Goal: Task Accomplishment & Management: Use online tool/utility

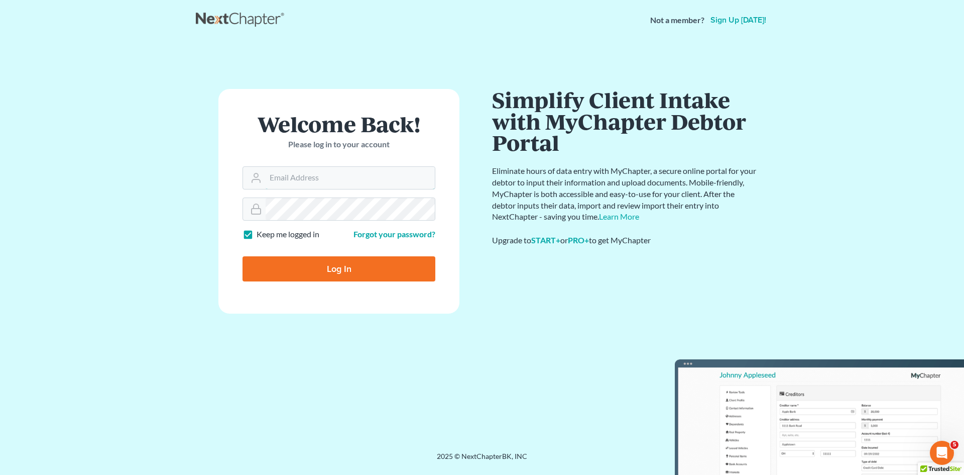
type input "[EMAIL_ADDRESS][DOMAIN_NAME]"
click at [129, 231] on main "Welcome Back! Please log in to your account Email Address echilders@rlkglaw.com…" at bounding box center [482, 233] width 964 height 387
click at [339, 271] on input "Log In" at bounding box center [339, 268] width 193 height 25
type input "Thinking..."
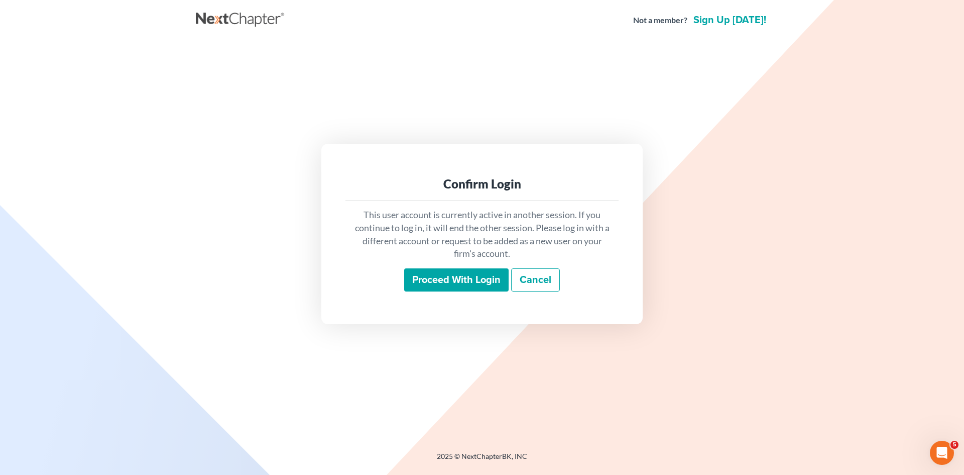
click at [423, 271] on input "Proceed with login" at bounding box center [456, 279] width 104 height 23
